Goal: Information Seeking & Learning: Learn about a topic

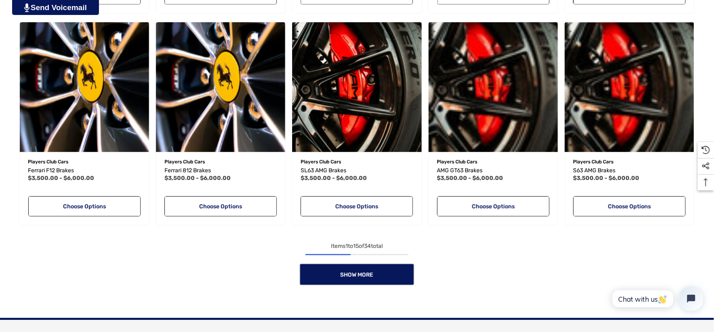
scroll to position [808, 0]
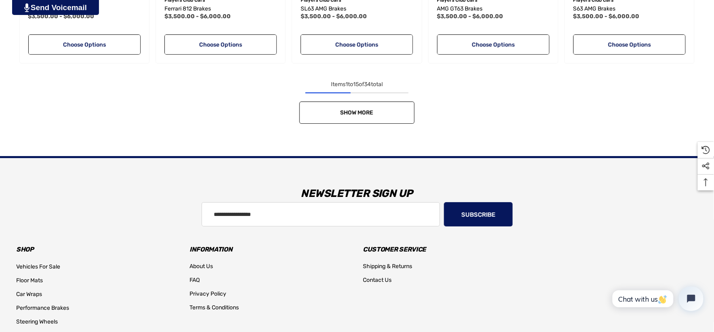
click at [384, 115] on link "Show More" at bounding box center [356, 112] width 115 height 22
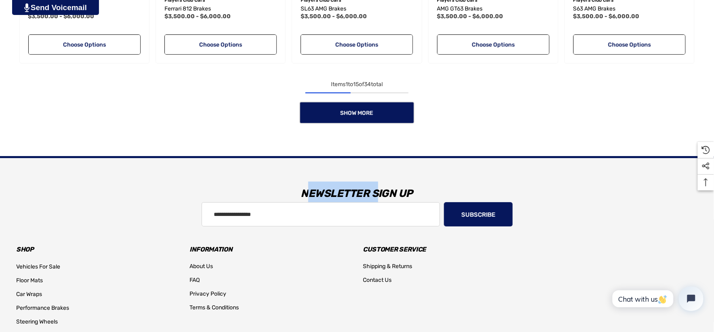
click at [384, 115] on div "Show More" at bounding box center [357, 112] width 682 height 22
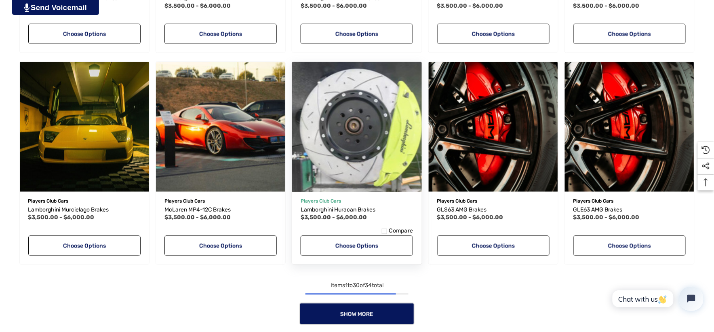
scroll to position [1257, 0]
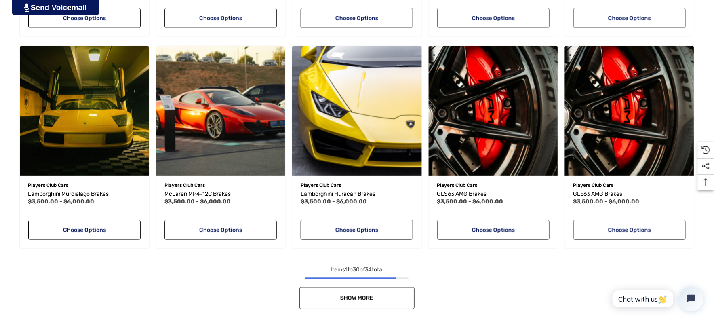
click at [400, 295] on link "Show More" at bounding box center [356, 298] width 115 height 22
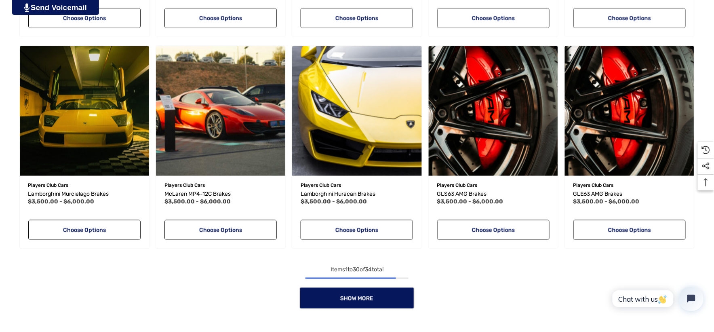
click at [401, 295] on div "Show More" at bounding box center [357, 298] width 682 height 22
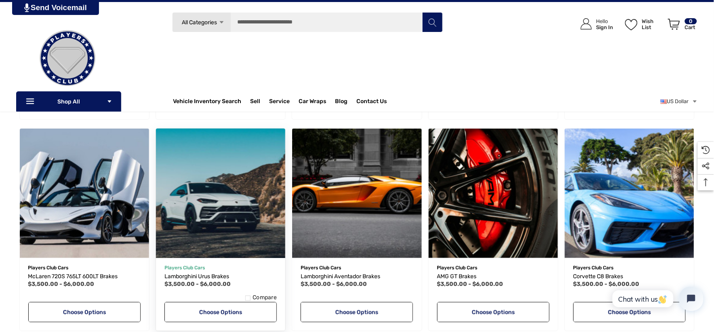
scroll to position [853, 0]
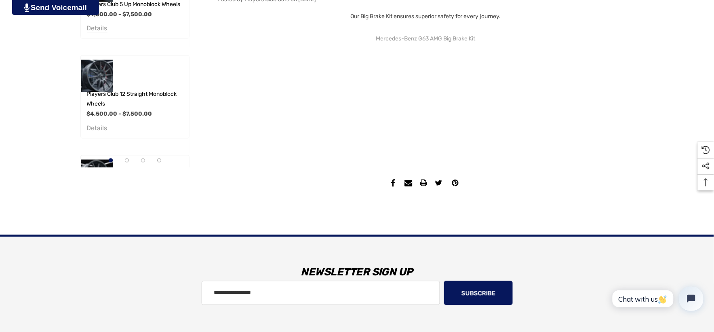
scroll to position [449, 0]
